Goal: Navigation & Orientation: Find specific page/section

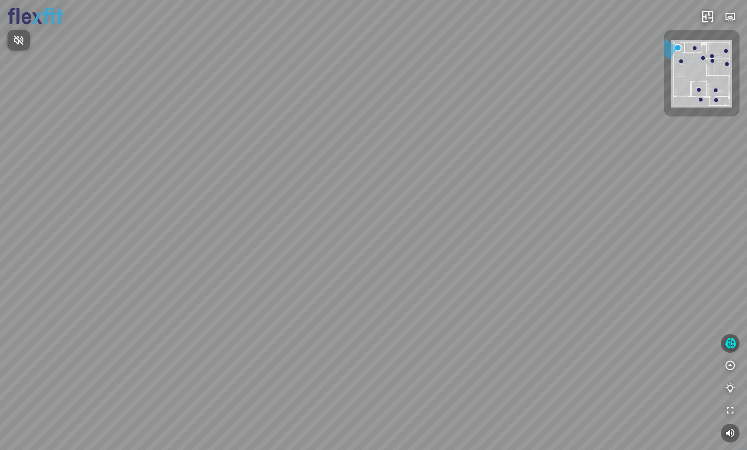
click at [382, 367] on div at bounding box center [373, 225] width 747 height 450
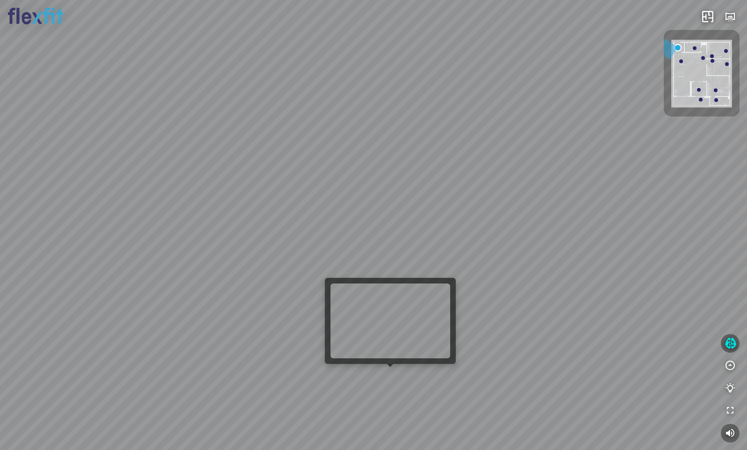
click at [392, 377] on div at bounding box center [373, 225] width 747 height 450
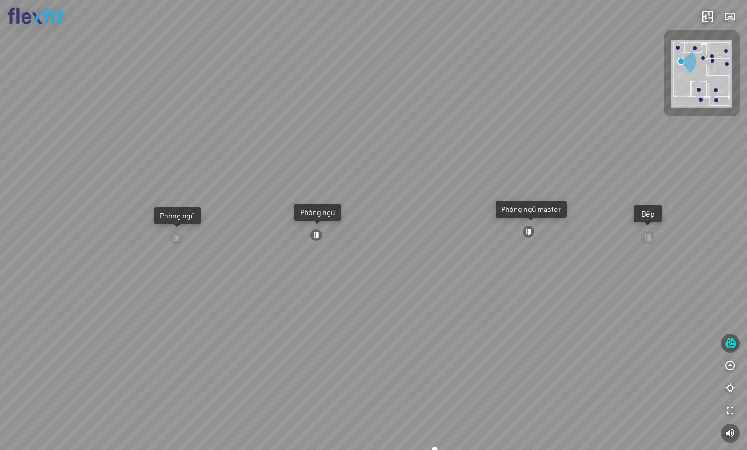
drag, startPoint x: 450, startPoint y: 274, endPoint x: 451, endPoint y: 355, distance: 80.4
click at [451, 355] on div "Ban công Bếp Phòng ngủ master Phòng ngủ Phòng ngủ" at bounding box center [373, 225] width 747 height 450
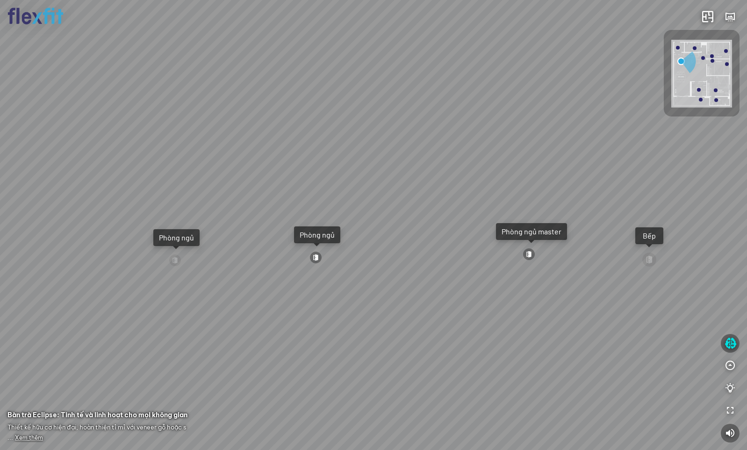
drag, startPoint x: 407, startPoint y: 341, endPoint x: 497, endPoint y: 317, distance: 92.9
click at [494, 317] on div "Ban công Bếp Phòng ngủ master Phòng ngủ Phòng ngủ" at bounding box center [373, 225] width 747 height 450
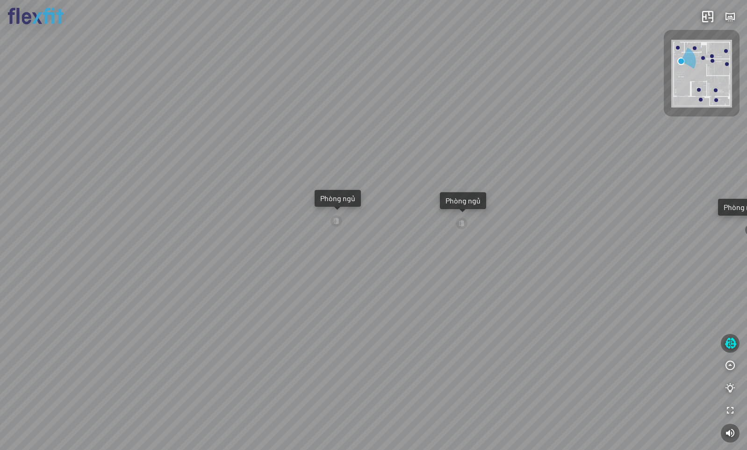
drag, startPoint x: 489, startPoint y: 336, endPoint x: 662, endPoint y: 323, distance: 173.0
click at [651, 322] on div "Ban công Bếp Phòng ngủ master Phòng ngủ Phòng ngủ" at bounding box center [373, 225] width 747 height 450
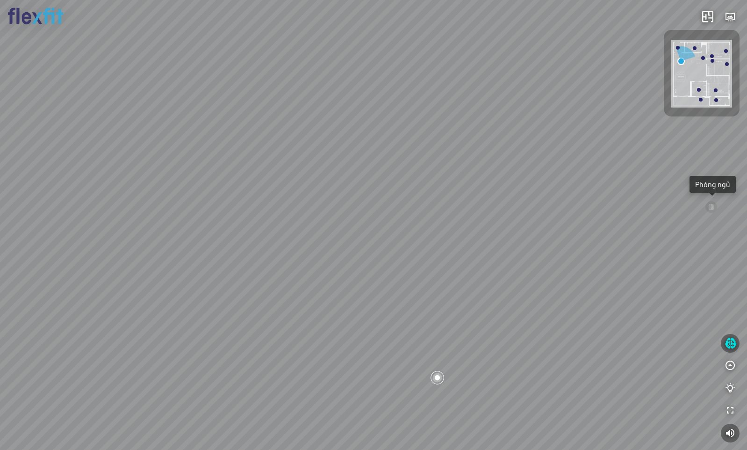
drag, startPoint x: 381, startPoint y: 301, endPoint x: 513, endPoint y: 314, distance: 132.0
click at [525, 302] on div "Ban công Bếp Phòng ngủ master Phòng ngủ Phòng ngủ" at bounding box center [373, 225] width 747 height 450
drag, startPoint x: 412, startPoint y: 300, endPoint x: 571, endPoint y: 310, distance: 158.8
click at [551, 303] on div "Ban công Bếp Phòng ngủ master Phòng ngủ Phòng ngủ" at bounding box center [373, 225] width 747 height 450
drag, startPoint x: 368, startPoint y: 213, endPoint x: 489, endPoint y: 225, distance: 122.2
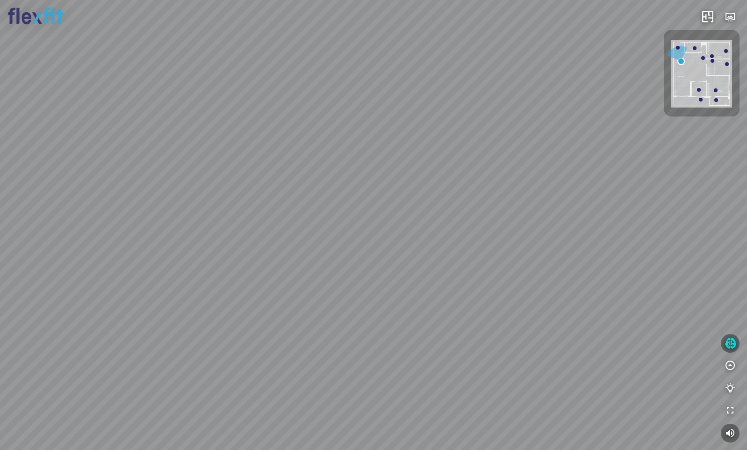
click at [480, 206] on div "Ban công Bếp Phòng ngủ master Phòng ngủ Phòng ngủ" at bounding box center [373, 225] width 747 height 450
drag, startPoint x: 362, startPoint y: 227, endPoint x: 566, endPoint y: 228, distance: 203.4
click at [533, 221] on div "Ban công Bếp Phòng ngủ master Phòng ngủ Phòng ngủ" at bounding box center [373, 225] width 747 height 450
drag, startPoint x: 505, startPoint y: 267, endPoint x: 343, endPoint y: 271, distance: 162.3
click at [343, 271] on div "Ban công Bếp Phòng ngủ master Phòng ngủ Phòng ngủ" at bounding box center [373, 225] width 747 height 450
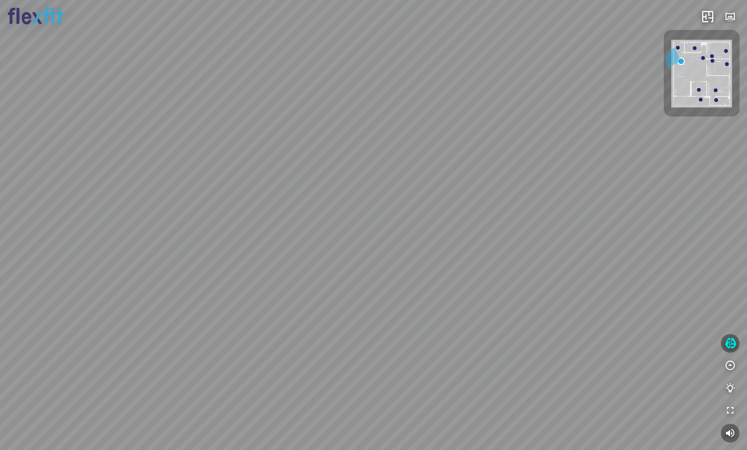
drag, startPoint x: 454, startPoint y: 222, endPoint x: 458, endPoint y: 248, distance: 27.0
click at [458, 248] on div "Ban công Bếp Phòng ngủ master Phòng ngủ Phòng ngủ" at bounding box center [373, 225] width 747 height 450
drag, startPoint x: 499, startPoint y: 244, endPoint x: 420, endPoint y: 319, distance: 109.5
click at [420, 319] on div "Ban công Bếp Phòng ngủ master Phòng ngủ Phòng ngủ" at bounding box center [373, 225] width 747 height 450
drag, startPoint x: 497, startPoint y: 266, endPoint x: 176, endPoint y: 277, distance: 320.9
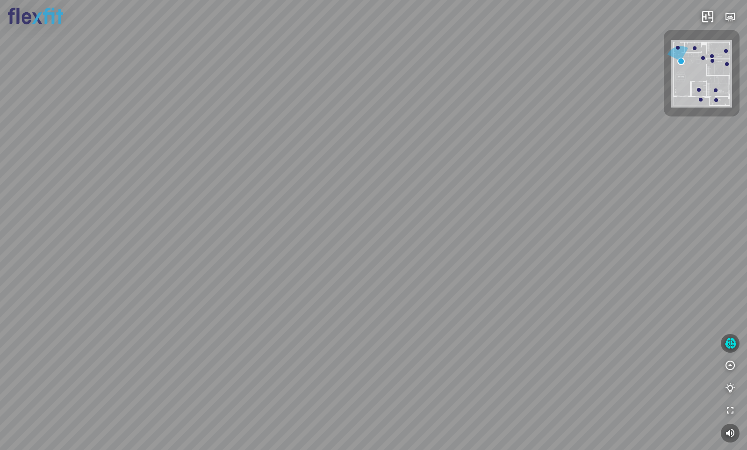
click at [176, 277] on div "Ban công Bếp Phòng ngủ master Phòng ngủ Phòng ngủ" at bounding box center [373, 225] width 747 height 450
drag, startPoint x: 381, startPoint y: 260, endPoint x: 195, endPoint y: 235, distance: 187.4
click at [181, 237] on div "Ban công Bếp Phòng ngủ master Phòng ngủ Phòng ngủ" at bounding box center [373, 225] width 747 height 450
drag, startPoint x: 349, startPoint y: 241, endPoint x: -1, endPoint y: 174, distance: 356.9
click at [0, 174] on html "Ban công Bếp Phòng ngủ master Phòng ngủ Phòng ngủ INFO: krpano 1.20.8 (build 20…" at bounding box center [373, 225] width 747 height 450
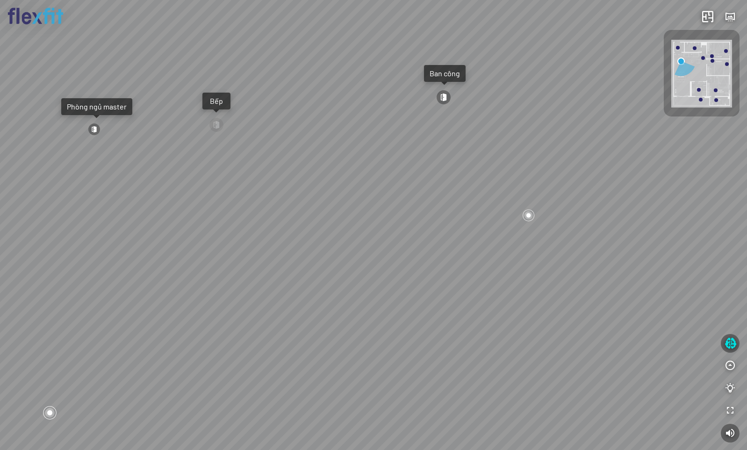
drag, startPoint x: 536, startPoint y: 230, endPoint x: 474, endPoint y: 259, distance: 68.6
click at [474, 259] on div "Ban công Bếp Phòng ngủ master Phòng ngủ Phòng ngủ" at bounding box center [373, 225] width 747 height 450
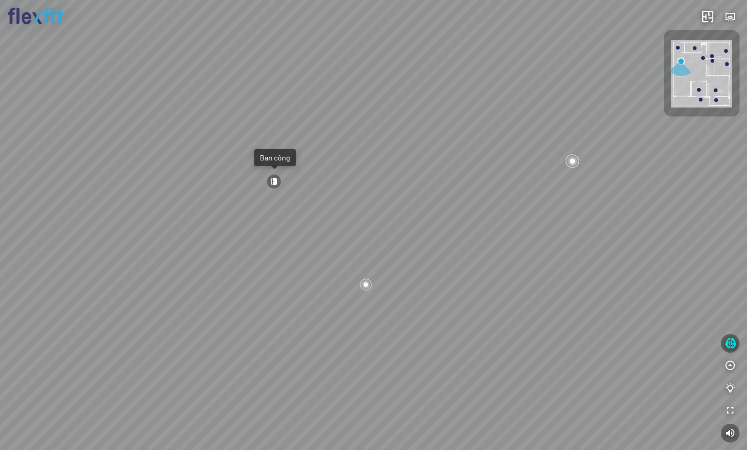
drag, startPoint x: 482, startPoint y: 227, endPoint x: 329, endPoint y: 302, distance: 170.8
click at [326, 304] on div "Ban công Bếp Phòng ngủ master Phòng ngủ Phòng ngủ" at bounding box center [373, 225] width 747 height 450
drag, startPoint x: 531, startPoint y: 230, endPoint x: 281, endPoint y: 180, distance: 255.1
click at [281, 180] on div "Ban công Bếp Phòng ngủ master Phòng ngủ Phòng ngủ" at bounding box center [373, 225] width 747 height 450
drag, startPoint x: 515, startPoint y: 271, endPoint x: 372, endPoint y: 333, distance: 155.7
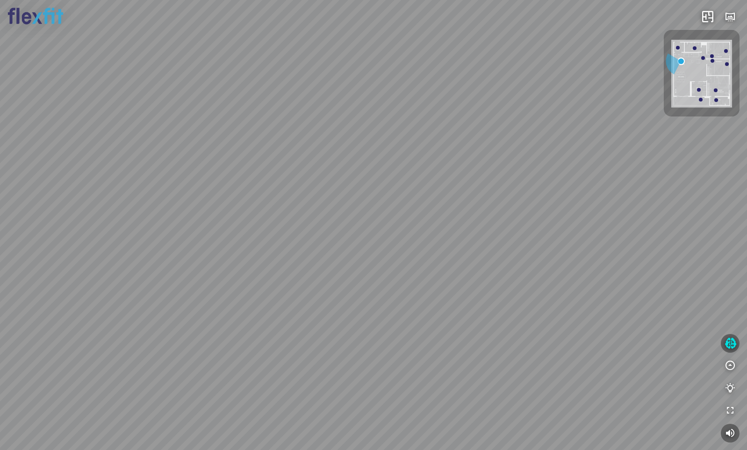
click at [372, 333] on div "Ban công Bếp Phòng ngủ master Phòng ngủ Phòng ngủ" at bounding box center [373, 225] width 747 height 450
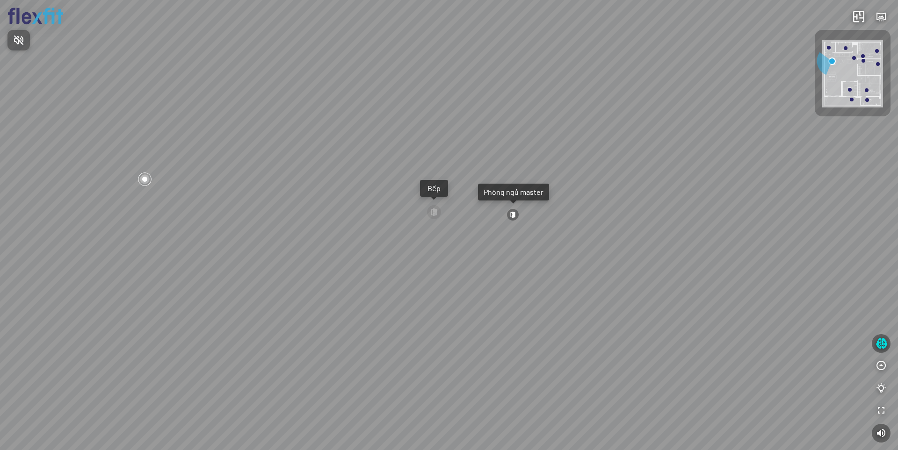
drag, startPoint x: 482, startPoint y: 282, endPoint x: 477, endPoint y: 264, distance: 18.5
click at [477, 264] on div at bounding box center [449, 225] width 898 height 450
drag, startPoint x: 557, startPoint y: 278, endPoint x: 224, endPoint y: 182, distance: 346.4
click at [224, 182] on div "Ban công Bếp Phòng ngủ master Phòng ngủ Phòng ngủ" at bounding box center [449, 225] width 898 height 450
drag, startPoint x: 470, startPoint y: 218, endPoint x: 186, endPoint y: 202, distance: 284.7
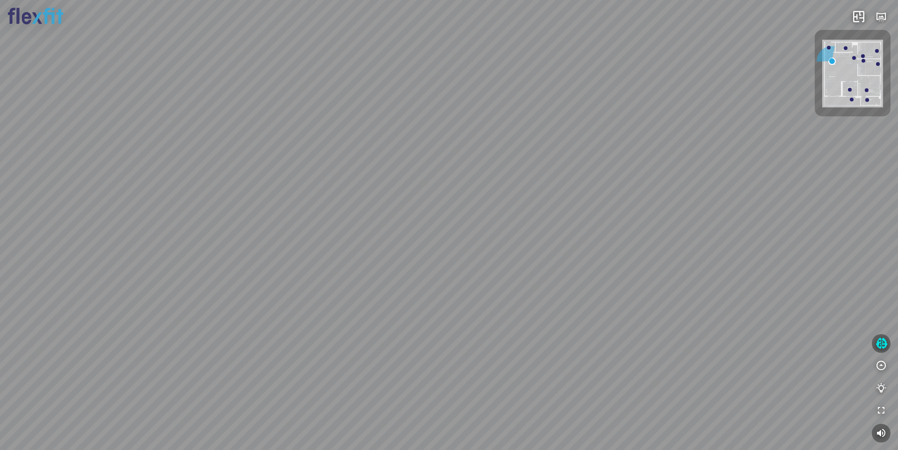
click at [187, 202] on div "Ban công Bếp Phòng ngủ master Phòng ngủ Phòng ngủ" at bounding box center [449, 225] width 898 height 450
drag, startPoint x: 416, startPoint y: 205, endPoint x: 247, endPoint y: 248, distance: 173.6
click at [250, 248] on div "Ban công Bếp Phòng ngủ master Phòng ngủ Phòng ngủ" at bounding box center [449, 225] width 898 height 450
drag, startPoint x: 258, startPoint y: 185, endPoint x: 15, endPoint y: 254, distance: 252.2
click at [16, 254] on div "Ban công Bếp Phòng ngủ master Phòng ngủ Phòng ngủ" at bounding box center [449, 225] width 898 height 450
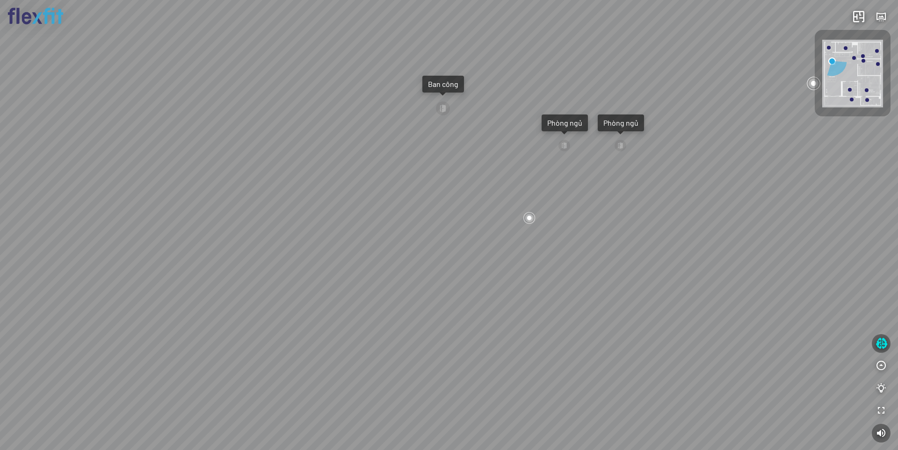
drag, startPoint x: 631, startPoint y: 374, endPoint x: 251, endPoint y: 301, distance: 387.0
click at [266, 305] on div "Ban công Bếp Phòng ngủ master Phòng ngủ Phòng ngủ" at bounding box center [449, 225] width 898 height 450
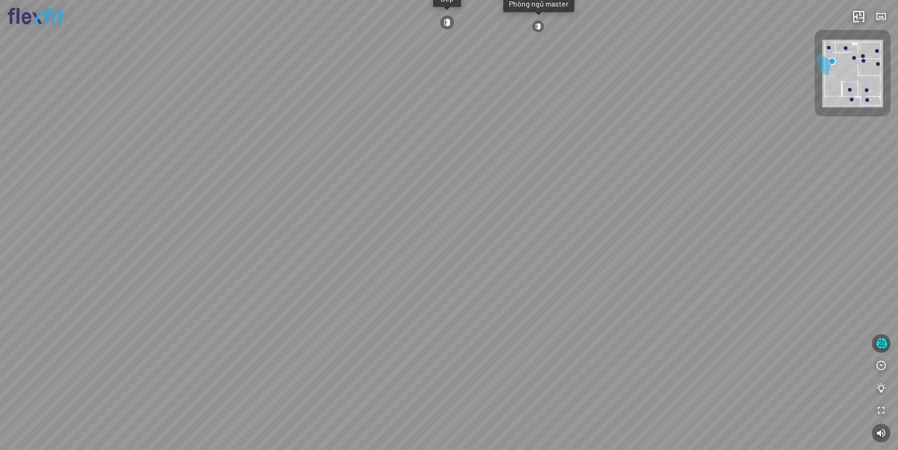
drag, startPoint x: 436, startPoint y: 237, endPoint x: 283, endPoint y: 297, distance: 163.7
click at [288, 292] on div "Ban công Bếp Phòng ngủ master Phòng ngủ Phòng ngủ" at bounding box center [449, 225] width 898 height 450
drag, startPoint x: 537, startPoint y: 258, endPoint x: 358, endPoint y: 307, distance: 186.2
click at [352, 310] on div "Ban công Bếp Phòng ngủ master Phòng ngủ Phòng ngủ" at bounding box center [449, 225] width 898 height 450
drag, startPoint x: 569, startPoint y: 276, endPoint x: 601, endPoint y: 298, distance: 38.4
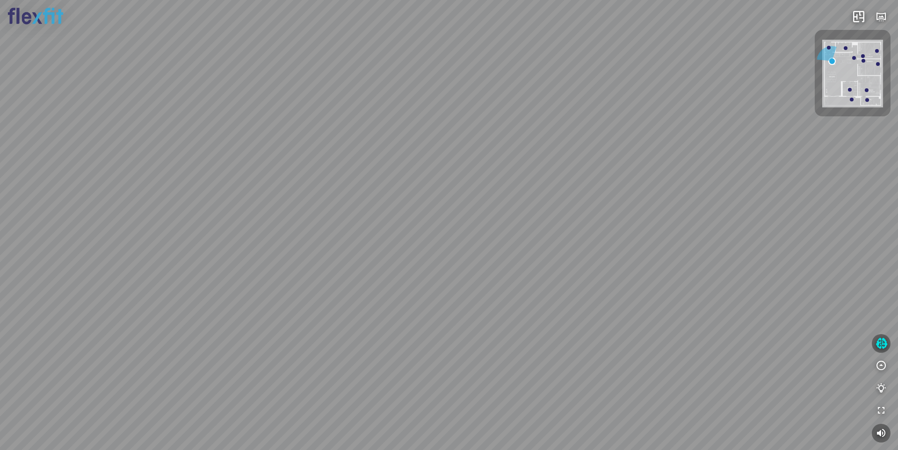
click at [605, 309] on div "Ban công Bếp Phòng ngủ master Phòng ngủ Phòng ngủ" at bounding box center [449, 225] width 898 height 450
drag, startPoint x: 479, startPoint y: 301, endPoint x: 372, endPoint y: 302, distance: 106.6
click at [372, 302] on div "Ban công Bếp Phòng ngủ master Phòng ngủ Phòng ngủ" at bounding box center [449, 225] width 898 height 450
click at [452, 232] on div "Ban công Bếp Phòng ngủ master Phòng ngủ Phòng ngủ" at bounding box center [449, 225] width 898 height 450
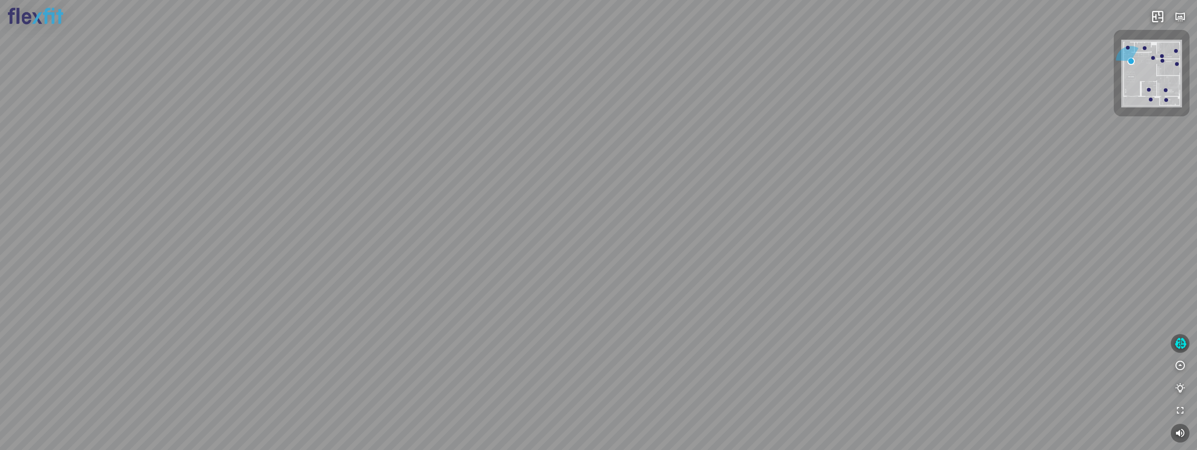
drag, startPoint x: 528, startPoint y: 246, endPoint x: 547, endPoint y: 239, distance: 19.7
click at [547, 239] on div "Ban công Bếp Phòng ngủ master Phòng ngủ Phòng ngủ" at bounding box center [598, 225] width 1197 height 450
drag, startPoint x: 547, startPoint y: 239, endPoint x: 554, endPoint y: 249, distance: 12.2
click at [554, 249] on div "Ban công Bếp Phòng ngủ master Phòng ngủ Phòng ngủ" at bounding box center [598, 225] width 1197 height 450
